Goal: Navigation & Orientation: Find specific page/section

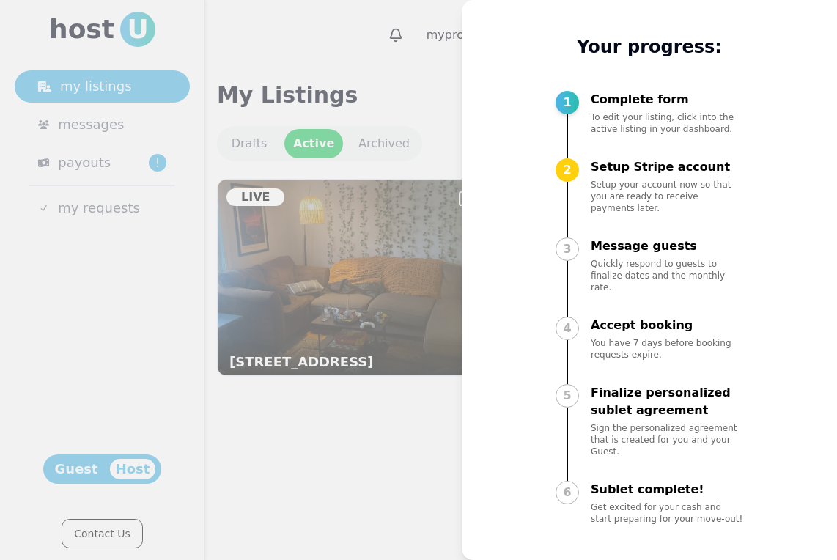
click at [408, 72] on div at bounding box center [418, 280] width 837 height 560
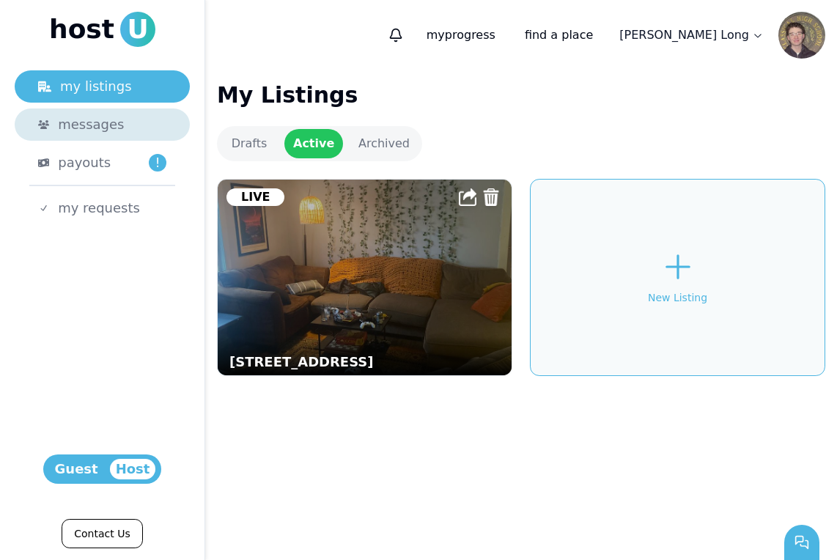
click at [122, 128] on div "messages" at bounding box center [112, 124] width 109 height 21
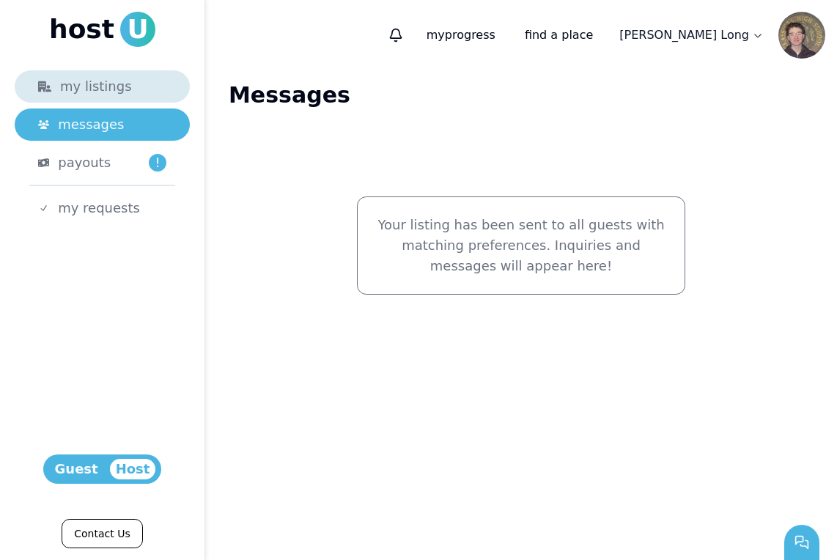
click at [127, 92] on div "my listings" at bounding box center [102, 86] width 128 height 21
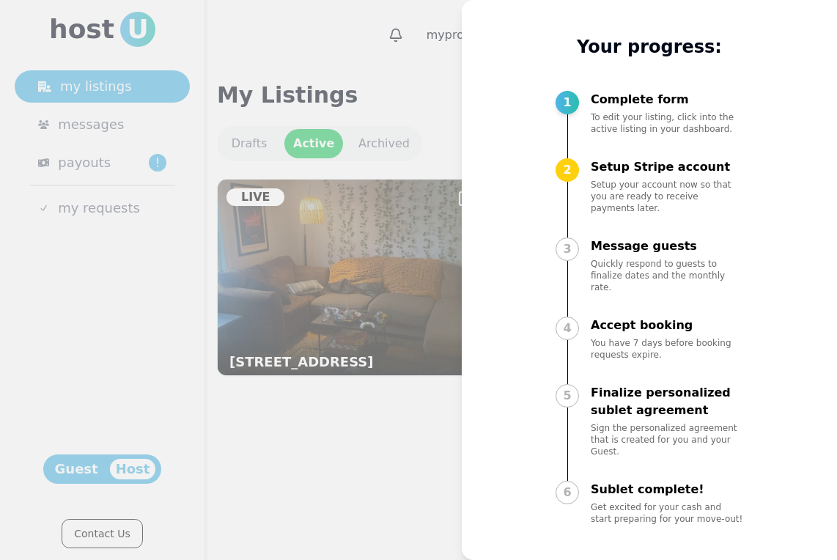
click at [398, 65] on div at bounding box center [418, 280] width 837 height 560
